Goal: Task Accomplishment & Management: Manage account settings

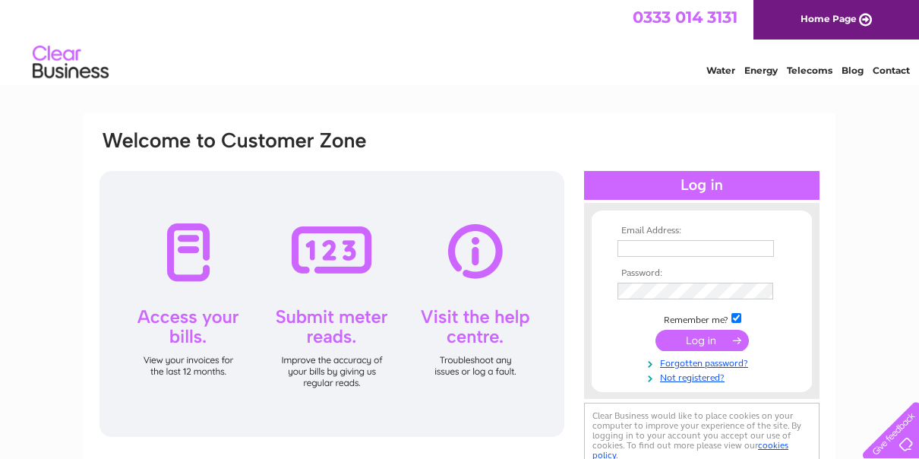
type input "dog"
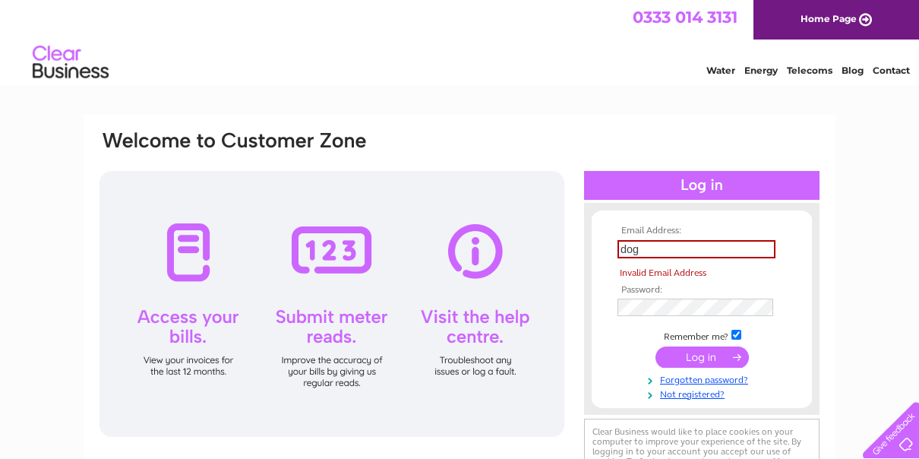
click at [663, 336] on tbody "Email Address: dog Invalid Email Address Password: Remember me?" at bounding box center [702, 313] width 176 height 174
click at [695, 356] on input "submit" at bounding box center [702, 357] width 93 height 21
click at [694, 356] on input "submit" at bounding box center [702, 357] width 93 height 21
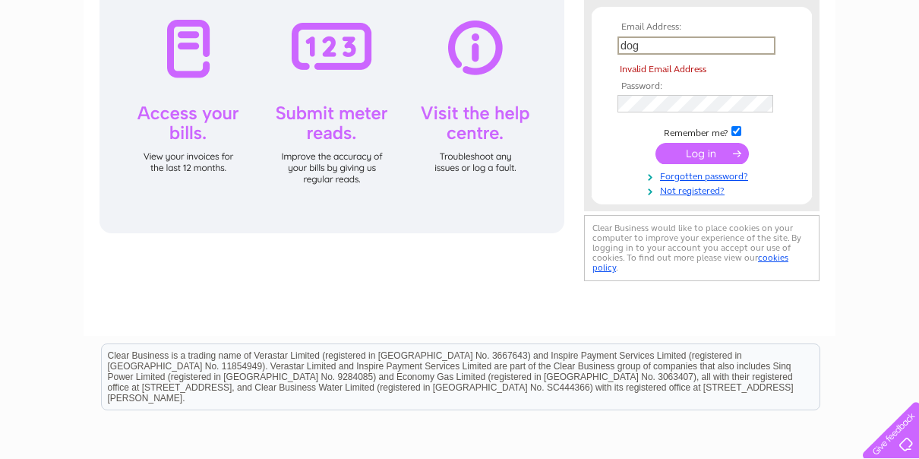
scroll to position [228, 0]
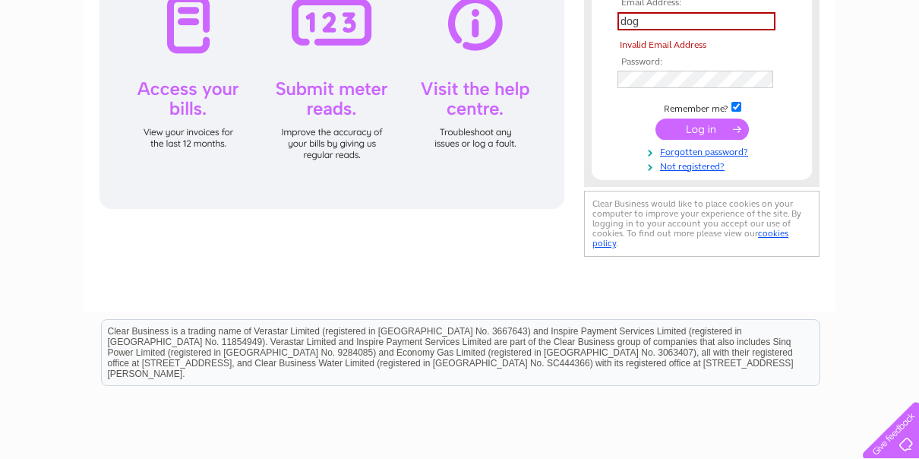
click at [337, 100] on div at bounding box center [332, 76] width 465 height 266
click at [660, 125] on input "submit" at bounding box center [702, 129] width 93 height 21
click at [669, 127] on input "submit" at bounding box center [702, 129] width 93 height 21
click at [726, 125] on input "submit" at bounding box center [702, 129] width 93 height 21
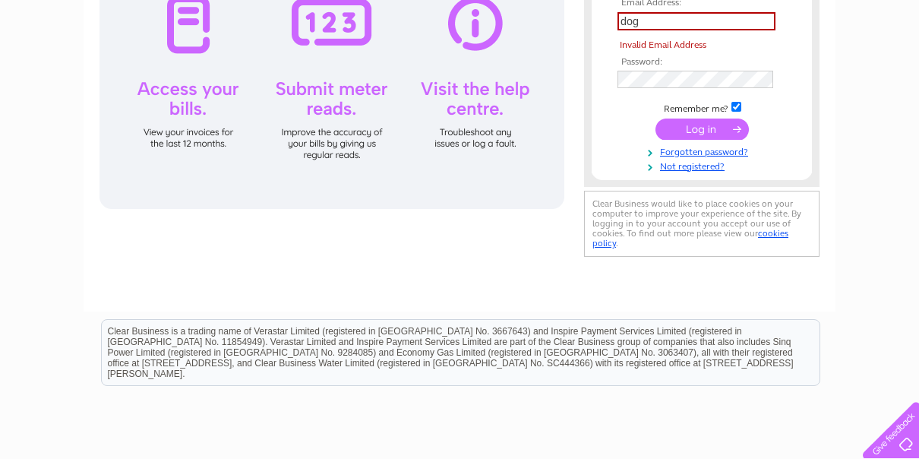
click at [726, 125] on input "submit" at bounding box center [702, 129] width 93 height 21
click at [634, 11] on td "dog" at bounding box center [702, 21] width 176 height 26
click at [634, 17] on input "dog" at bounding box center [697, 21] width 158 height 18
click at [634, 13] on td "dog" at bounding box center [702, 21] width 176 height 26
click at [634, 18] on input "dog" at bounding box center [697, 21] width 158 height 18
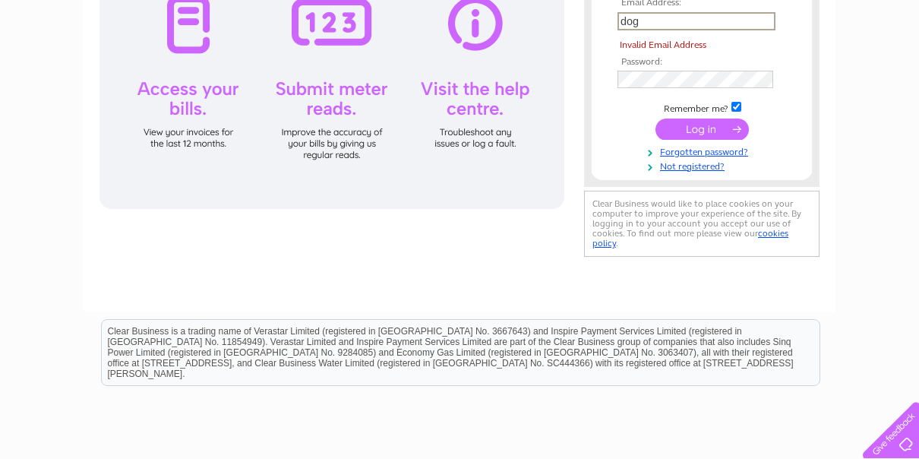
click at [634, 18] on input "dog" at bounding box center [697, 21] width 158 height 18
